Goal: Information Seeking & Learning: Learn about a topic

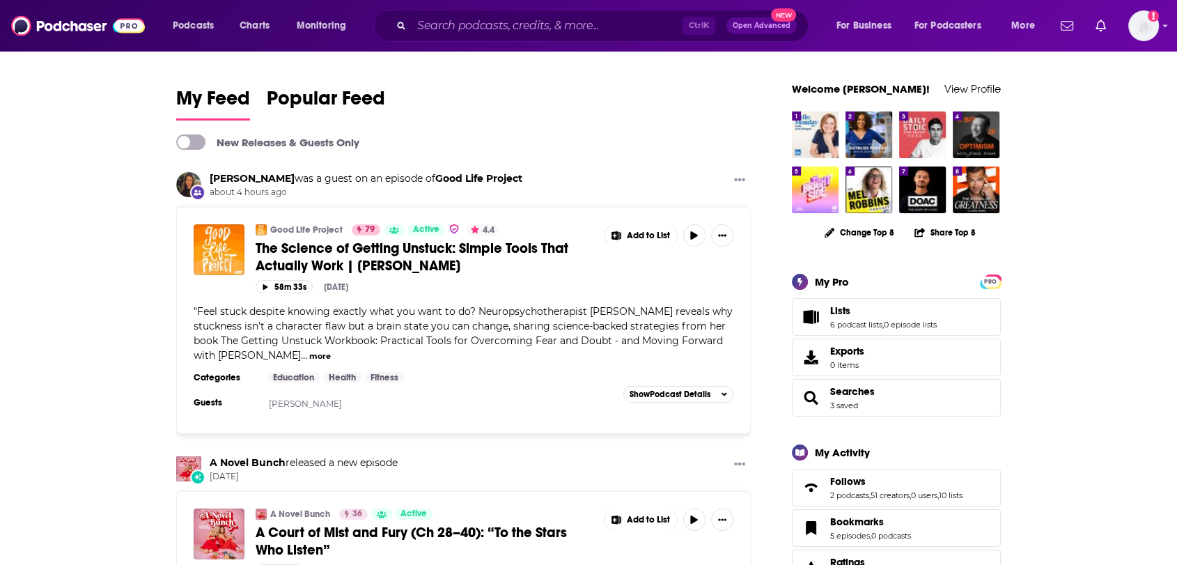
click at [433, 252] on span "The Science of Getting Unstuck: Simple Tools That Actually Work | [PERSON_NAME]" at bounding box center [412, 257] width 313 height 35
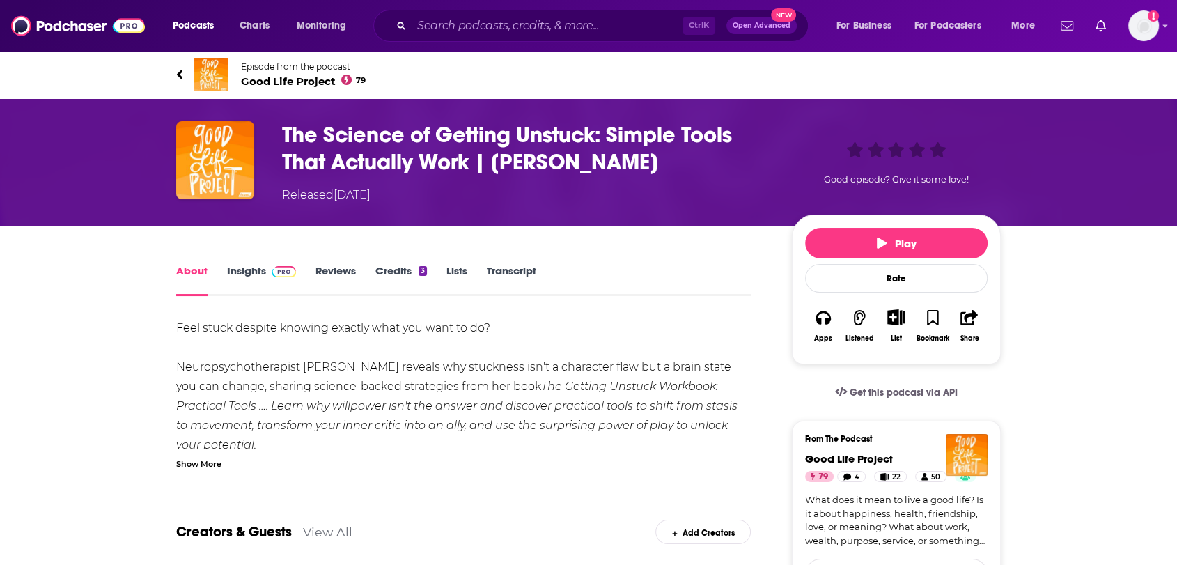
click at [204, 461] on div "Show More" at bounding box center [198, 462] width 45 height 13
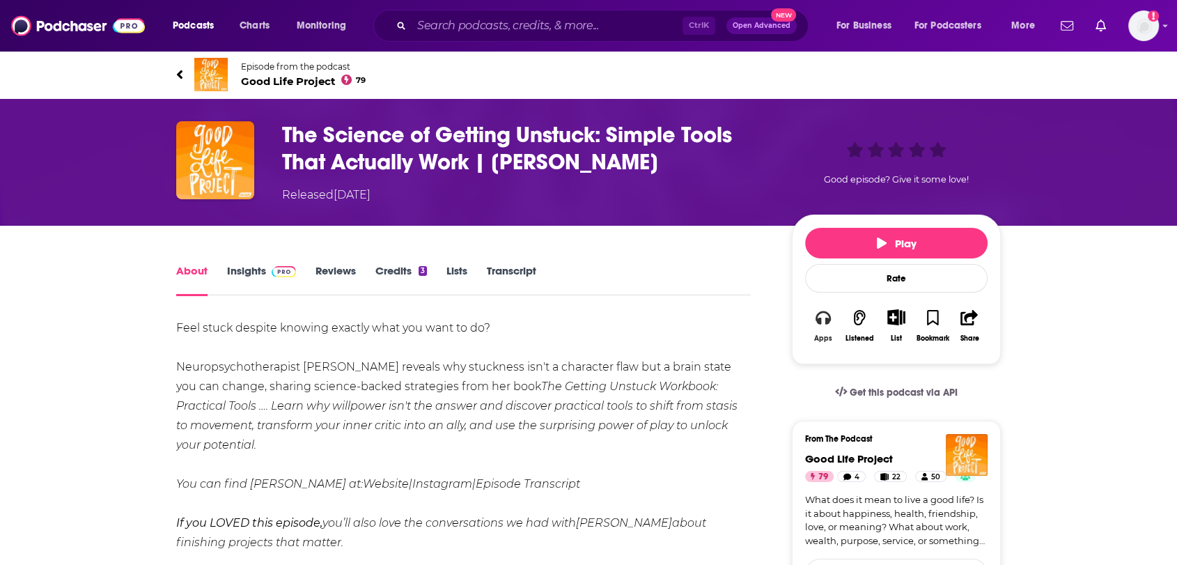
click at [820, 332] on button "Apps" at bounding box center [823, 325] width 36 height 51
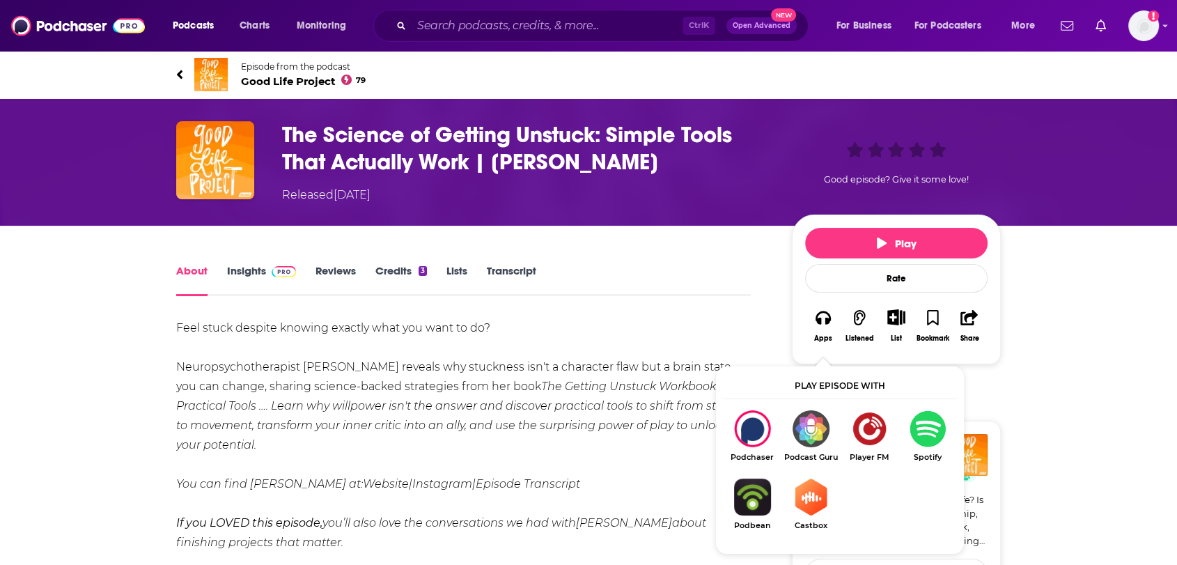
click at [252, 280] on link "Insights" at bounding box center [261, 280] width 69 height 32
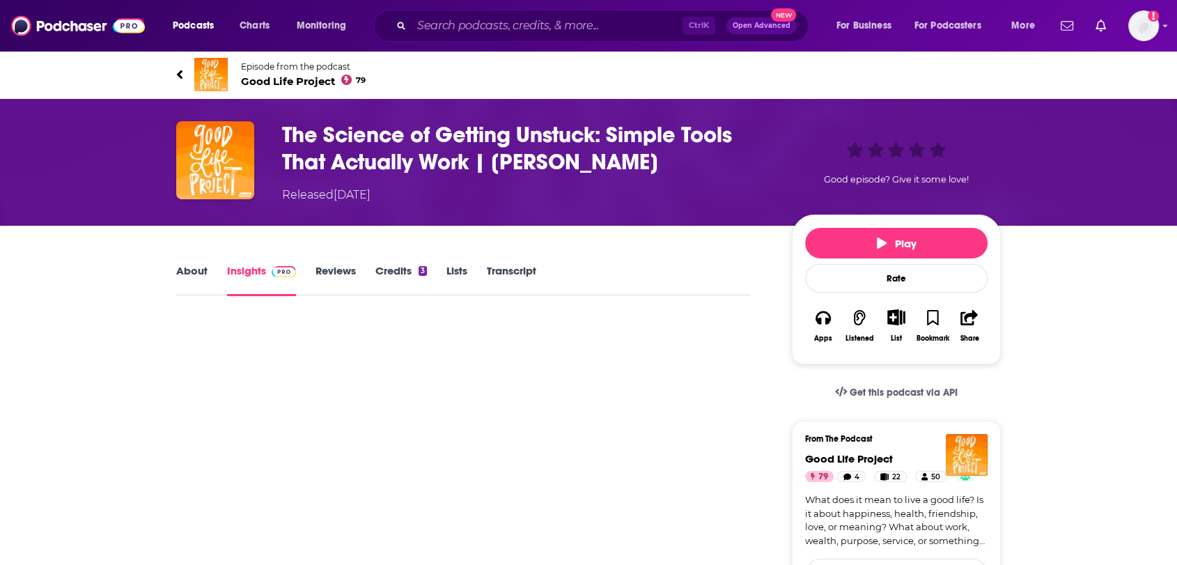
click at [319, 86] on span "Good Life Project 79" at bounding box center [303, 81] width 125 height 13
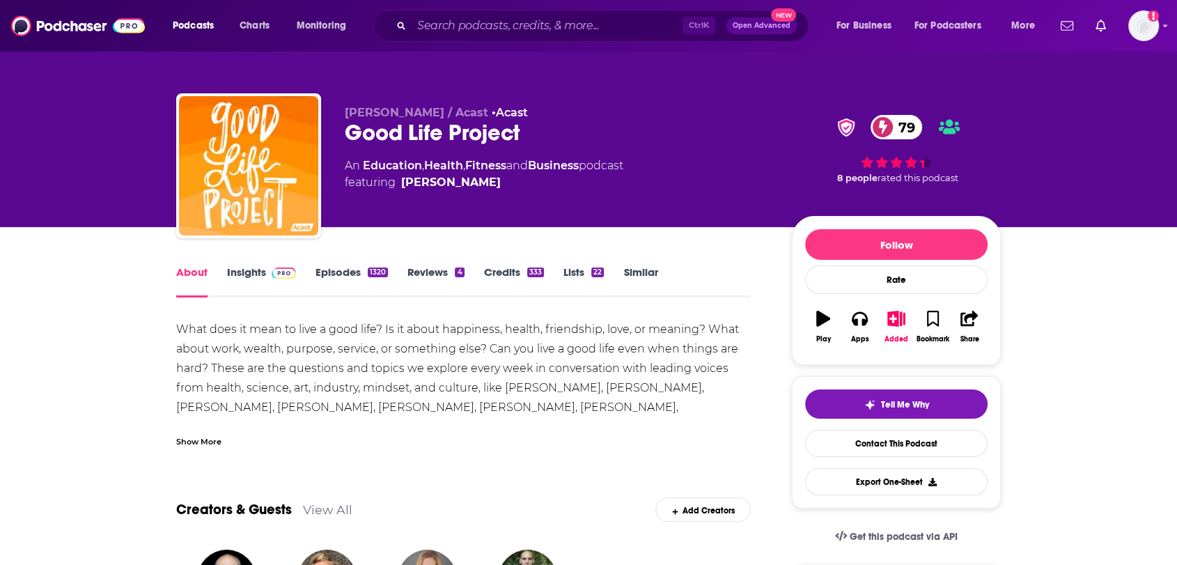
click at [282, 276] on img at bounding box center [284, 272] width 24 height 11
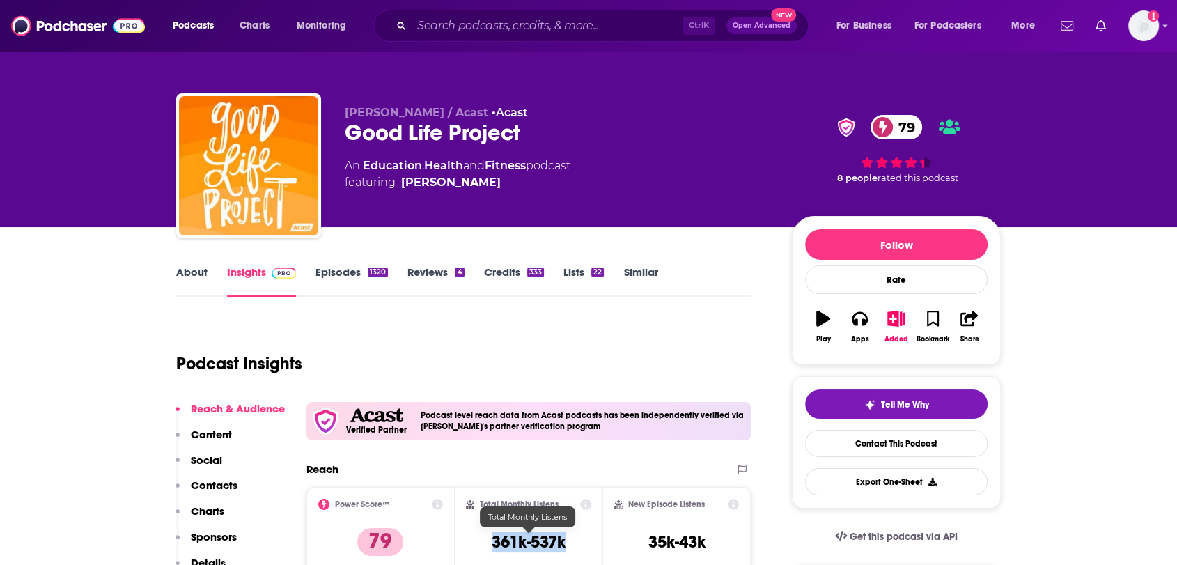
drag, startPoint x: 538, startPoint y: 540, endPoint x: 467, endPoint y: 545, distance: 71.2
click at [467, 545] on div "Total Monthly Listens 361k-537k" at bounding box center [529, 531] width 126 height 64
copy h3 "361k-537k"
click at [105, 17] on img at bounding box center [78, 26] width 134 height 26
